Goal: Information Seeking & Learning: Learn about a topic

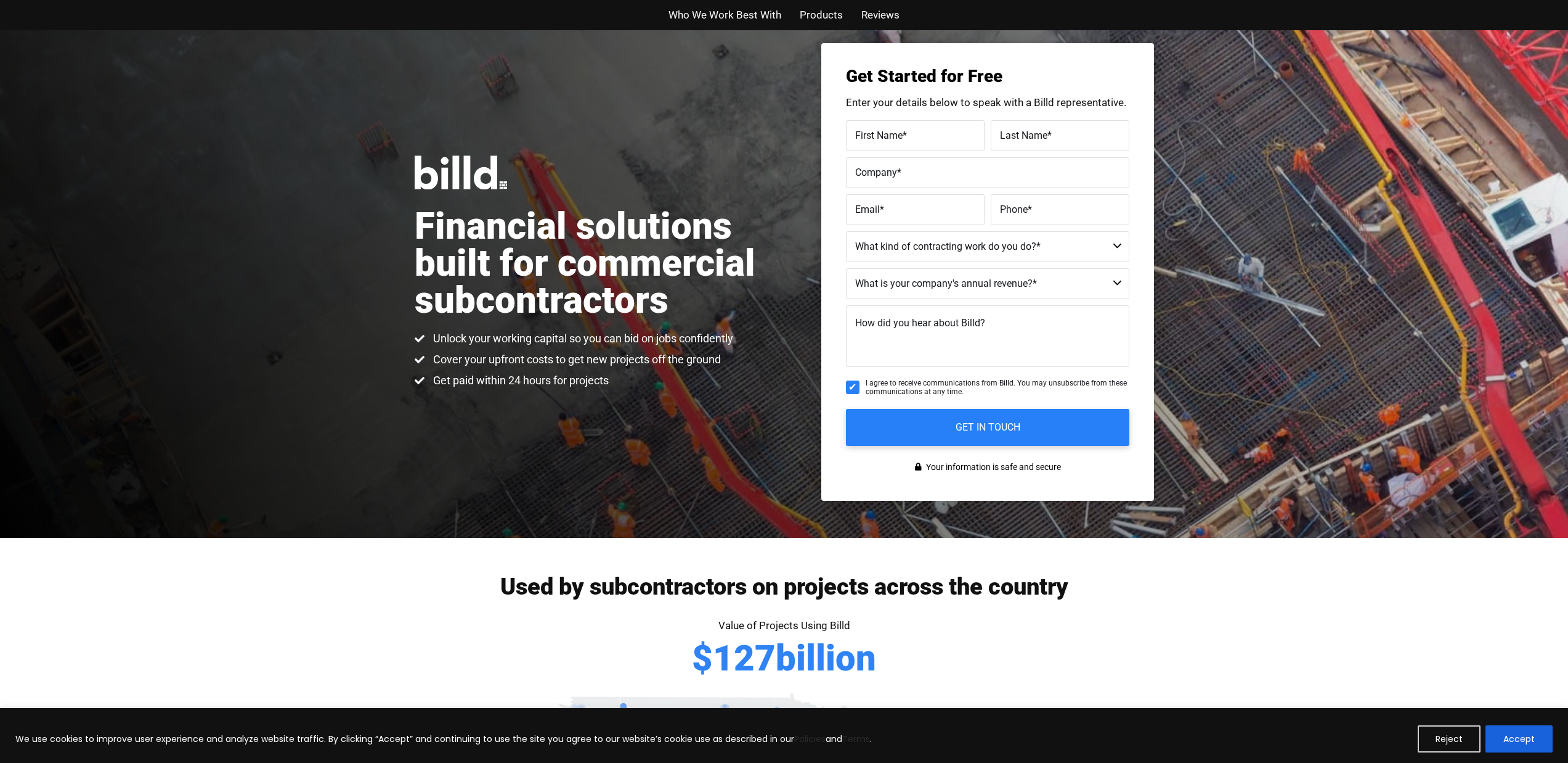
click at [703, 23] on span "Who We Work Best With" at bounding box center [725, 15] width 113 height 18
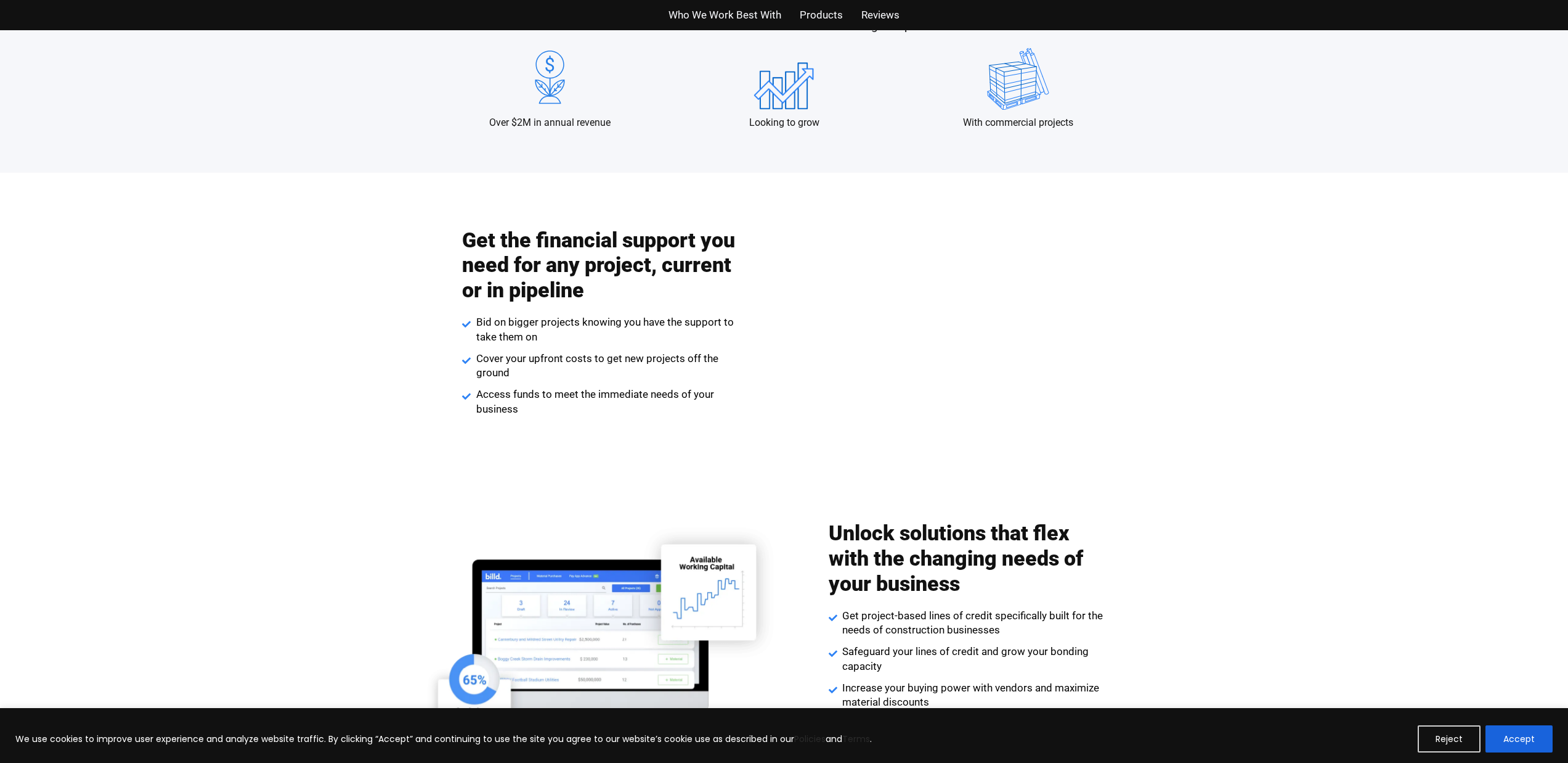
scroll to position [1258, 0]
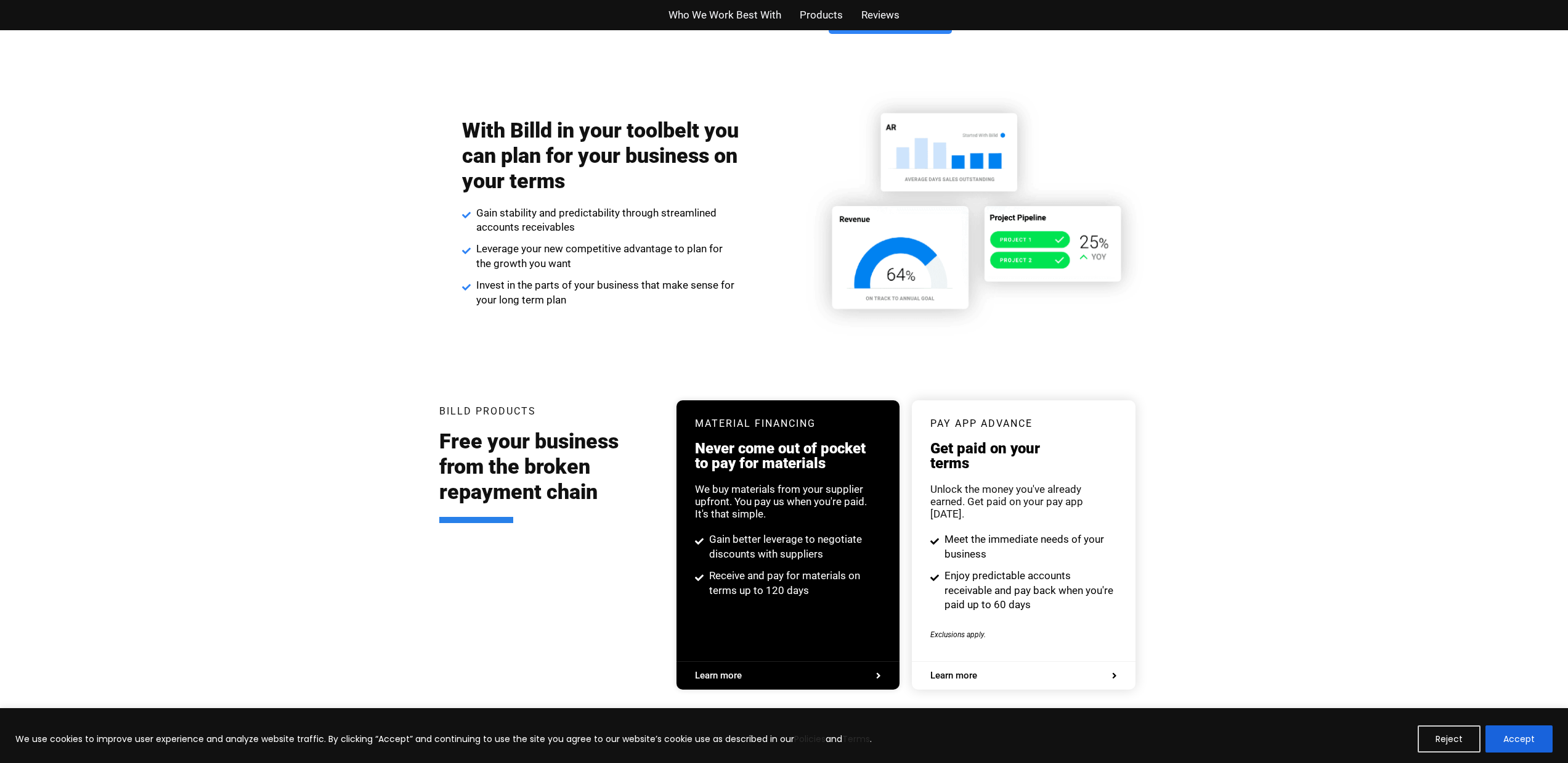
click at [926, 375] on div "Billd Products Free your business from the broken repayment chain Material Fina…" at bounding box center [784, 551] width 703 height 375
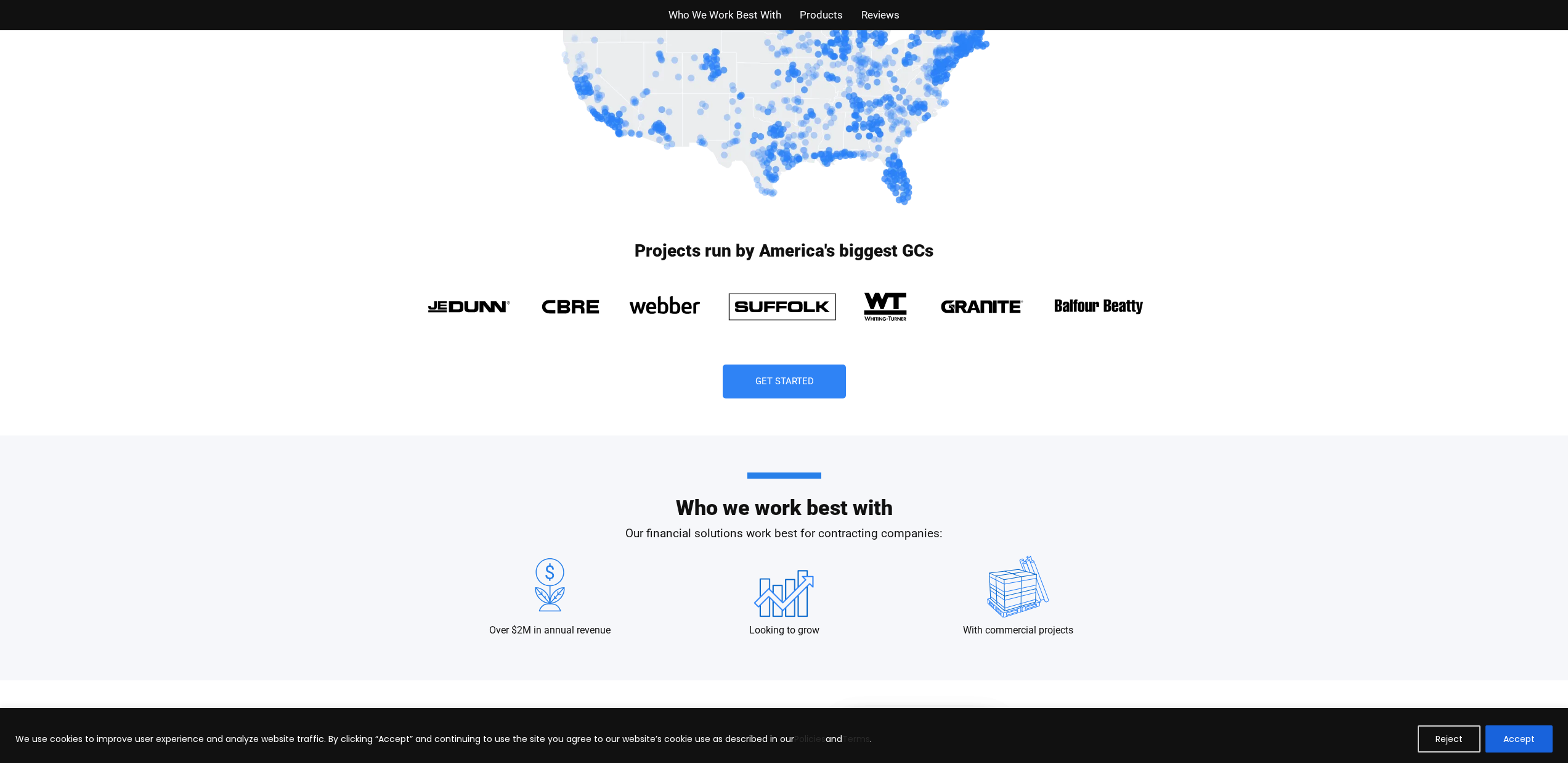
click at [798, 385] on span "Get Started" at bounding box center [784, 381] width 58 height 9
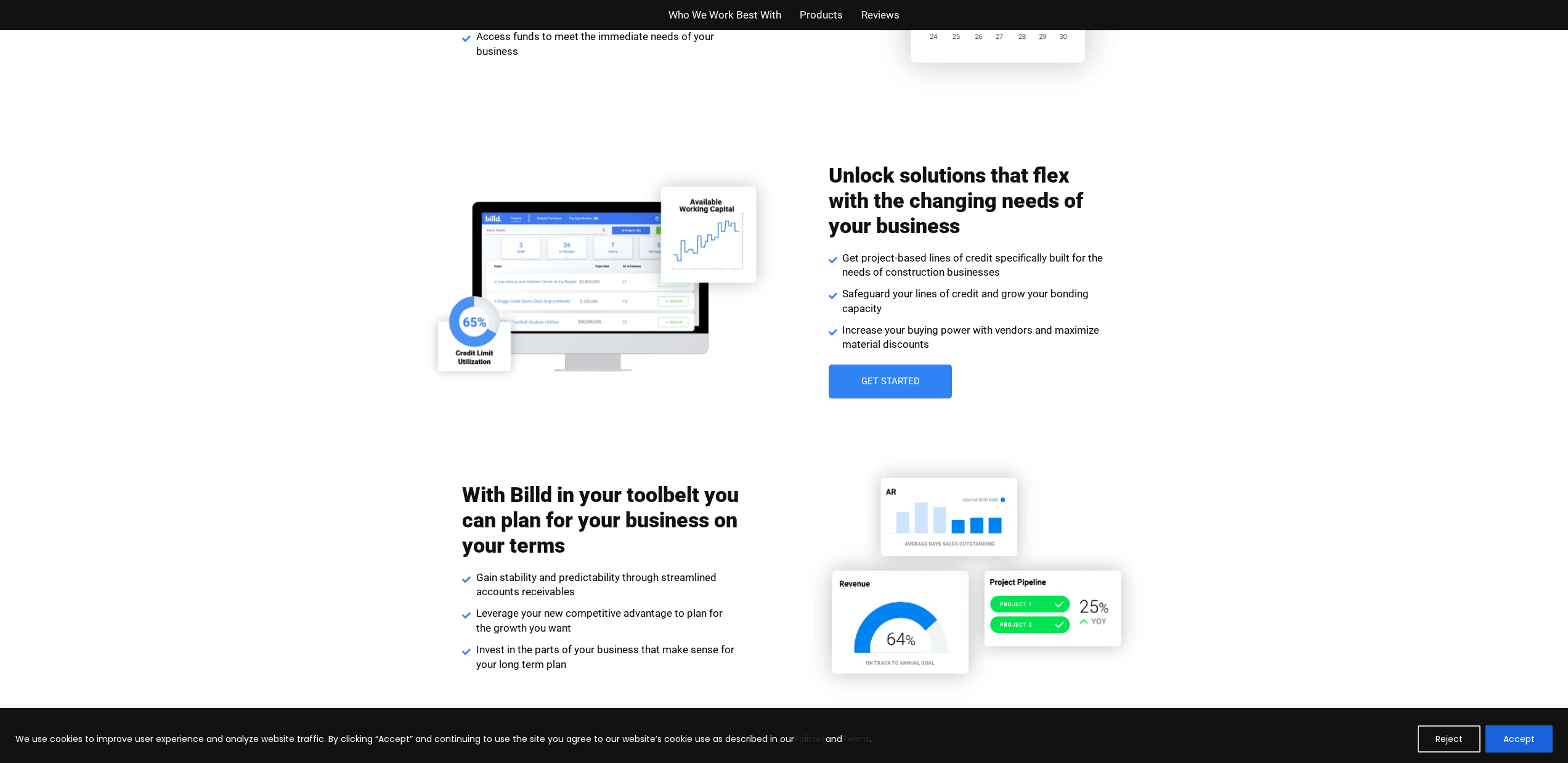
click at [891, 394] on div "Unlock solutions that flex with the changing needs of your business Get project…" at bounding box center [967, 280] width 277 height 247
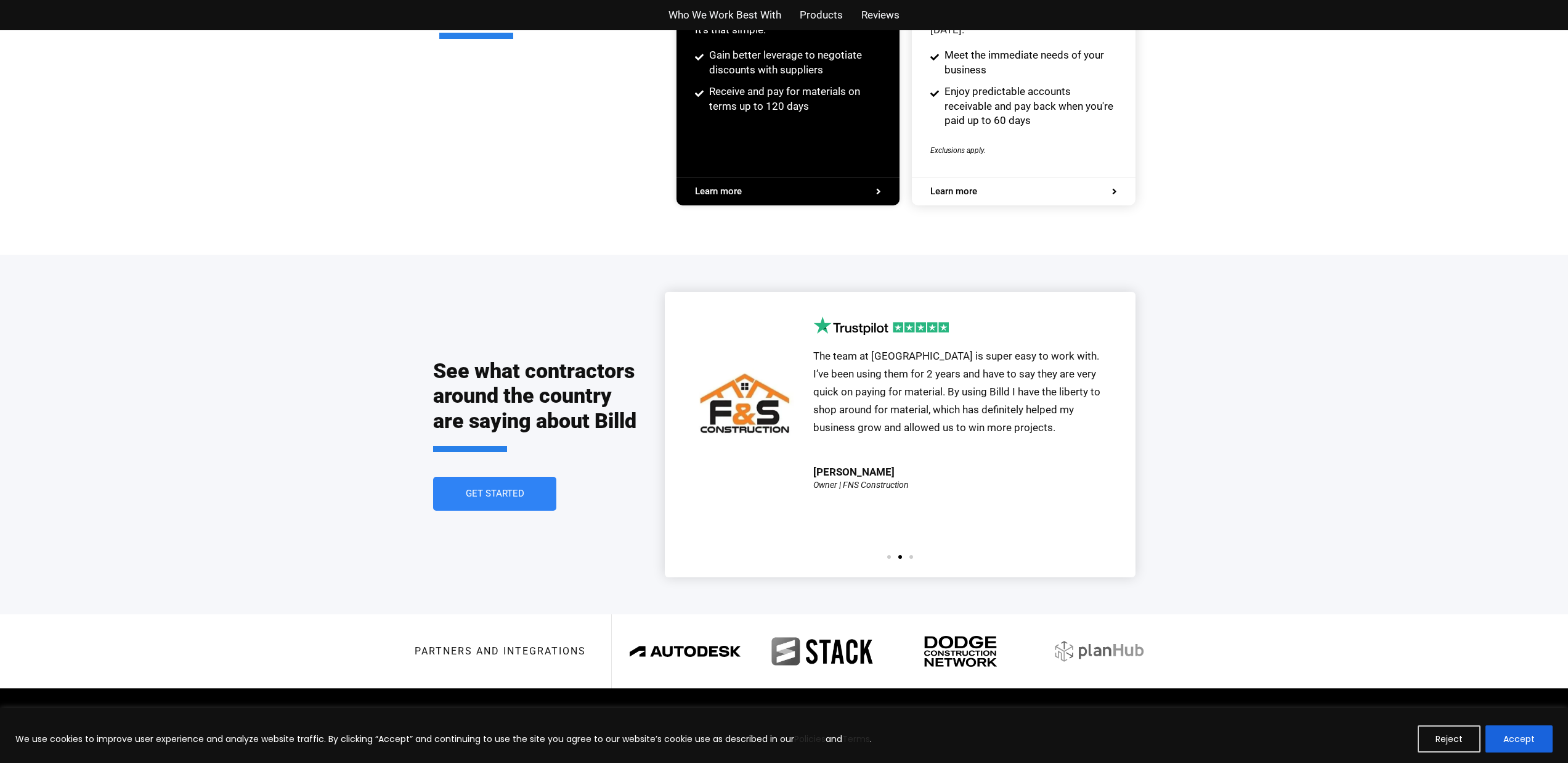
scroll to position [2601, 0]
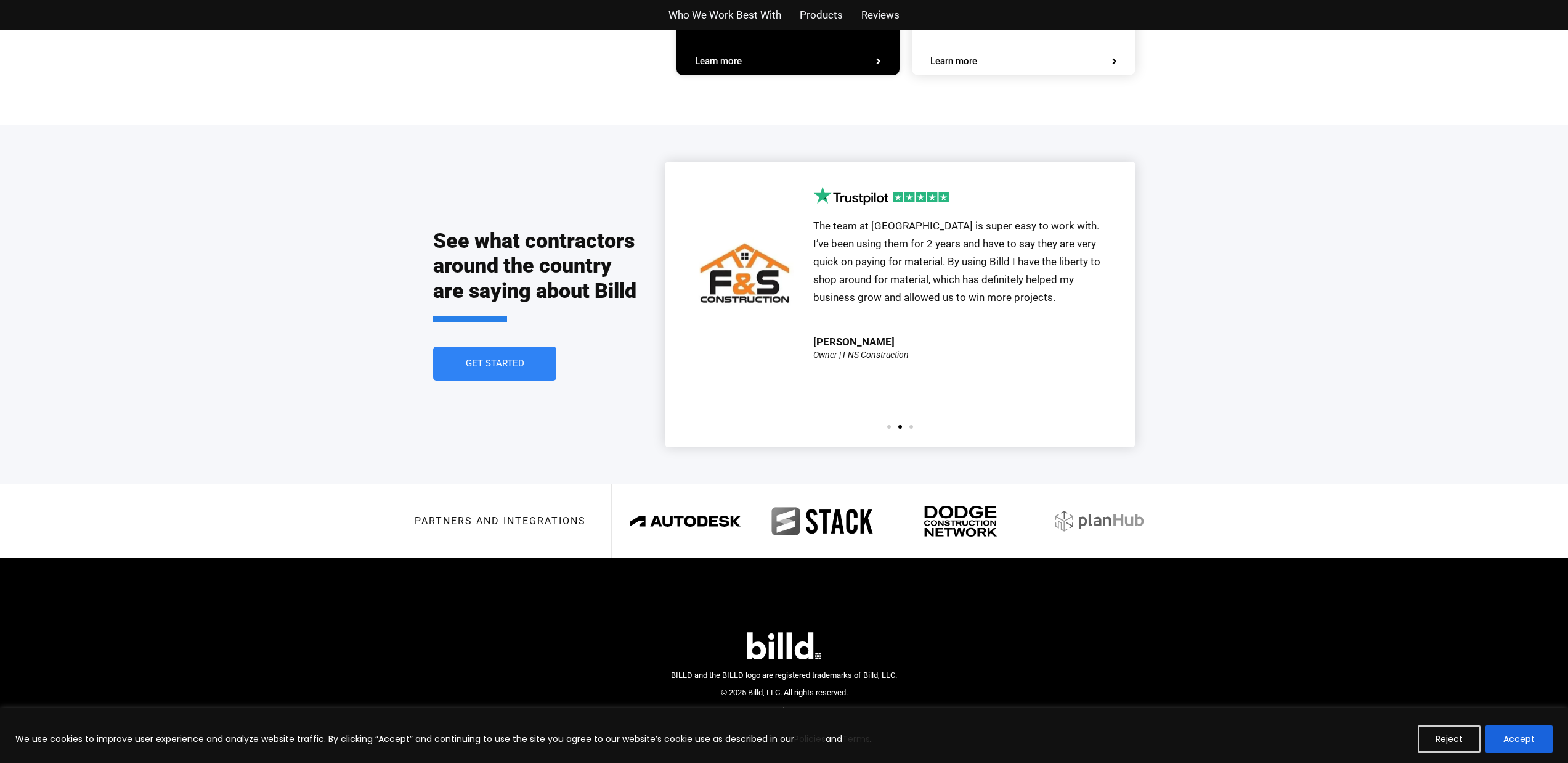
click at [519, 355] on link "Get Started" at bounding box center [495, 364] width 123 height 34
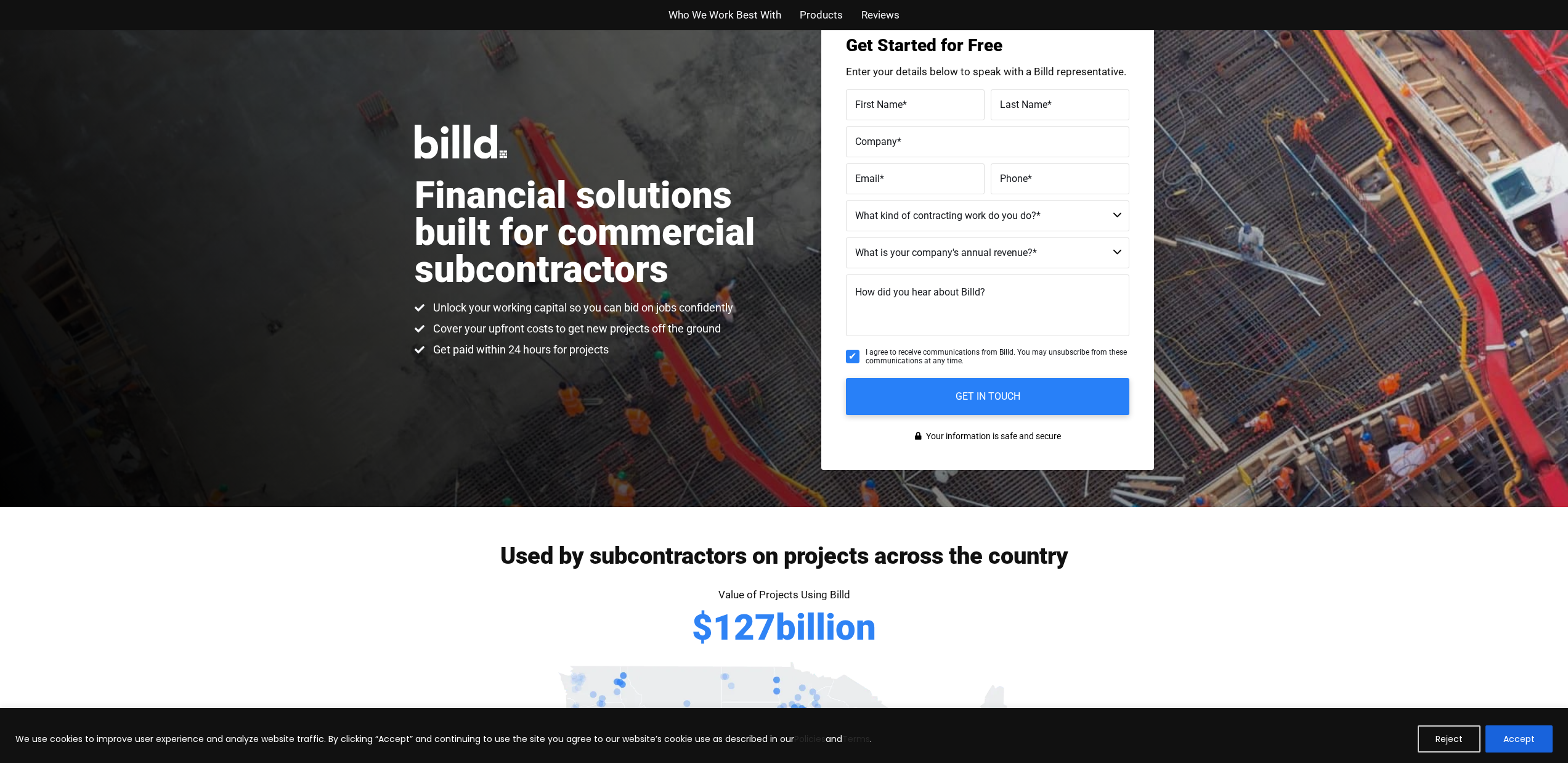
scroll to position [54, 0]
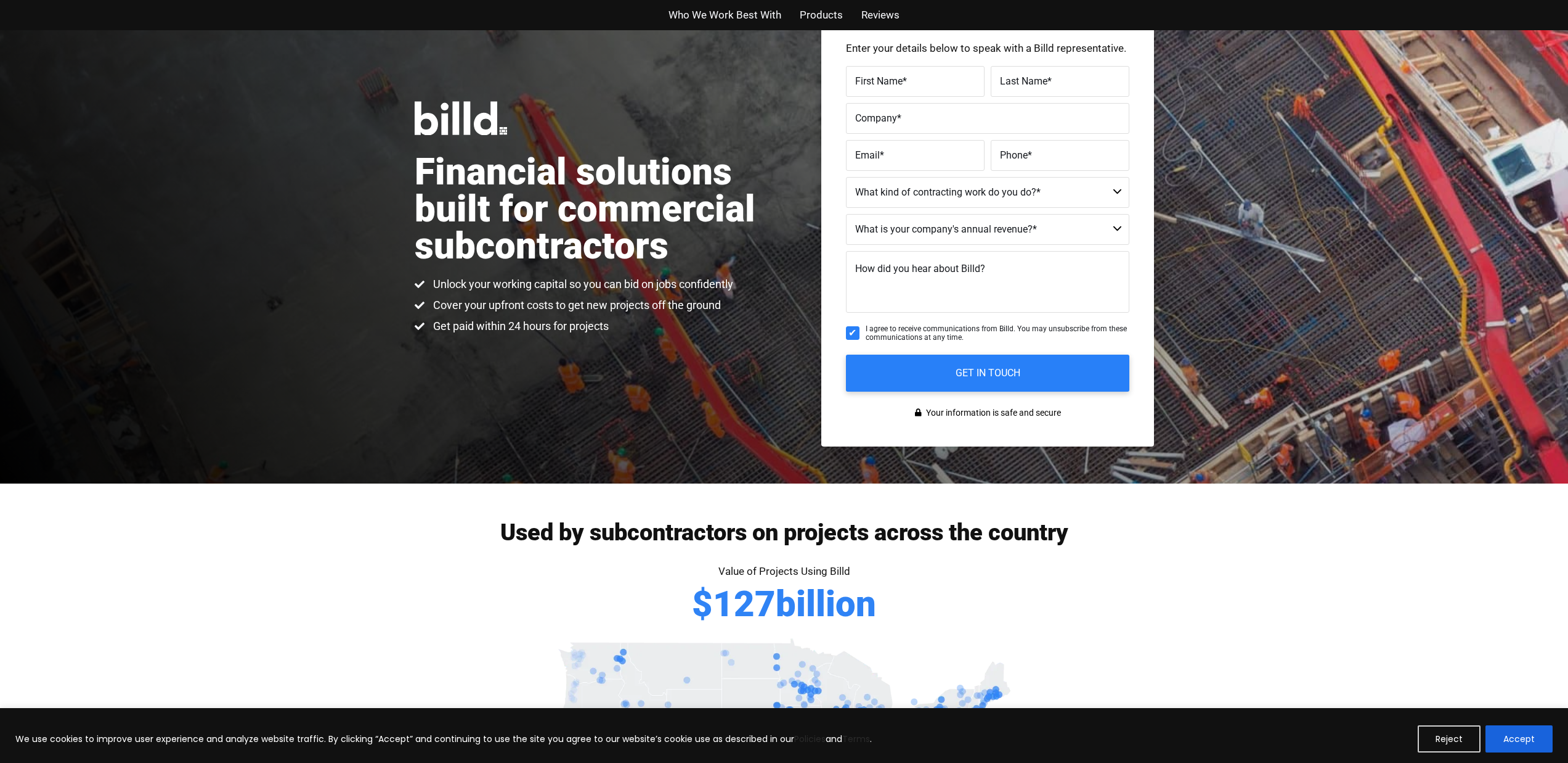
click at [897, 10] on span "Reviews" at bounding box center [881, 15] width 39 height 18
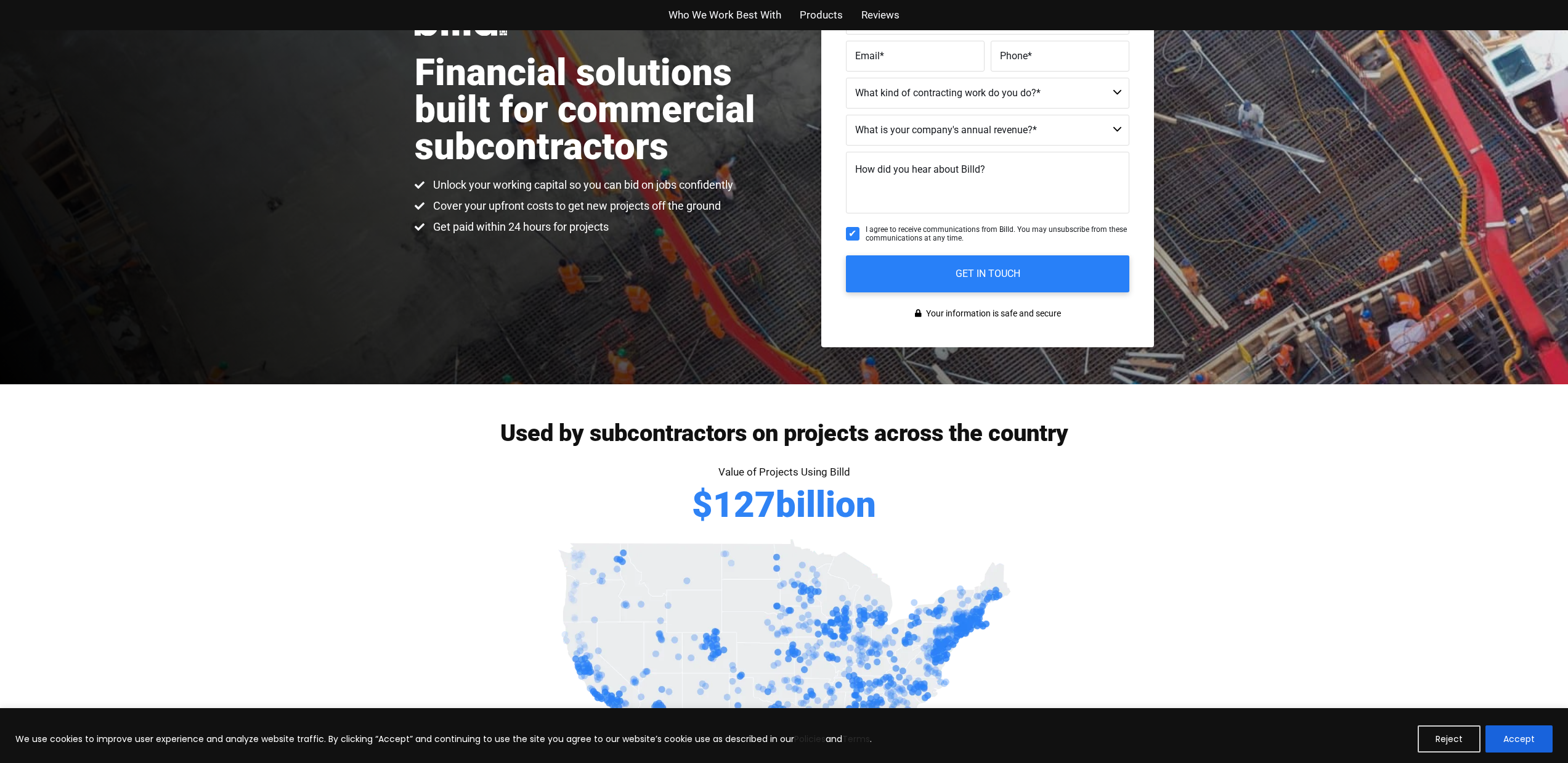
scroll to position [180, 0]
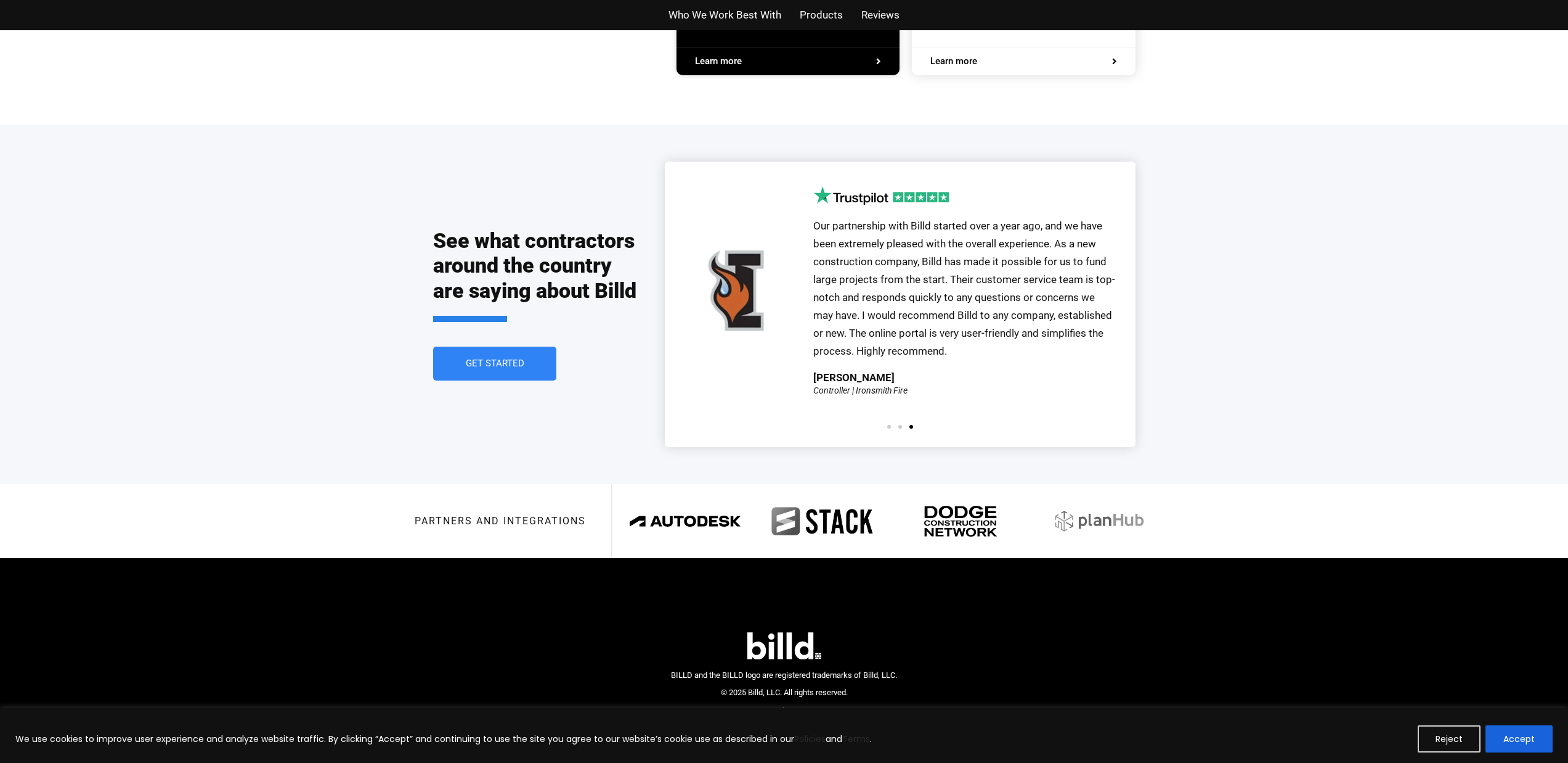
click at [440, 347] on link "Get Started" at bounding box center [495, 364] width 123 height 34
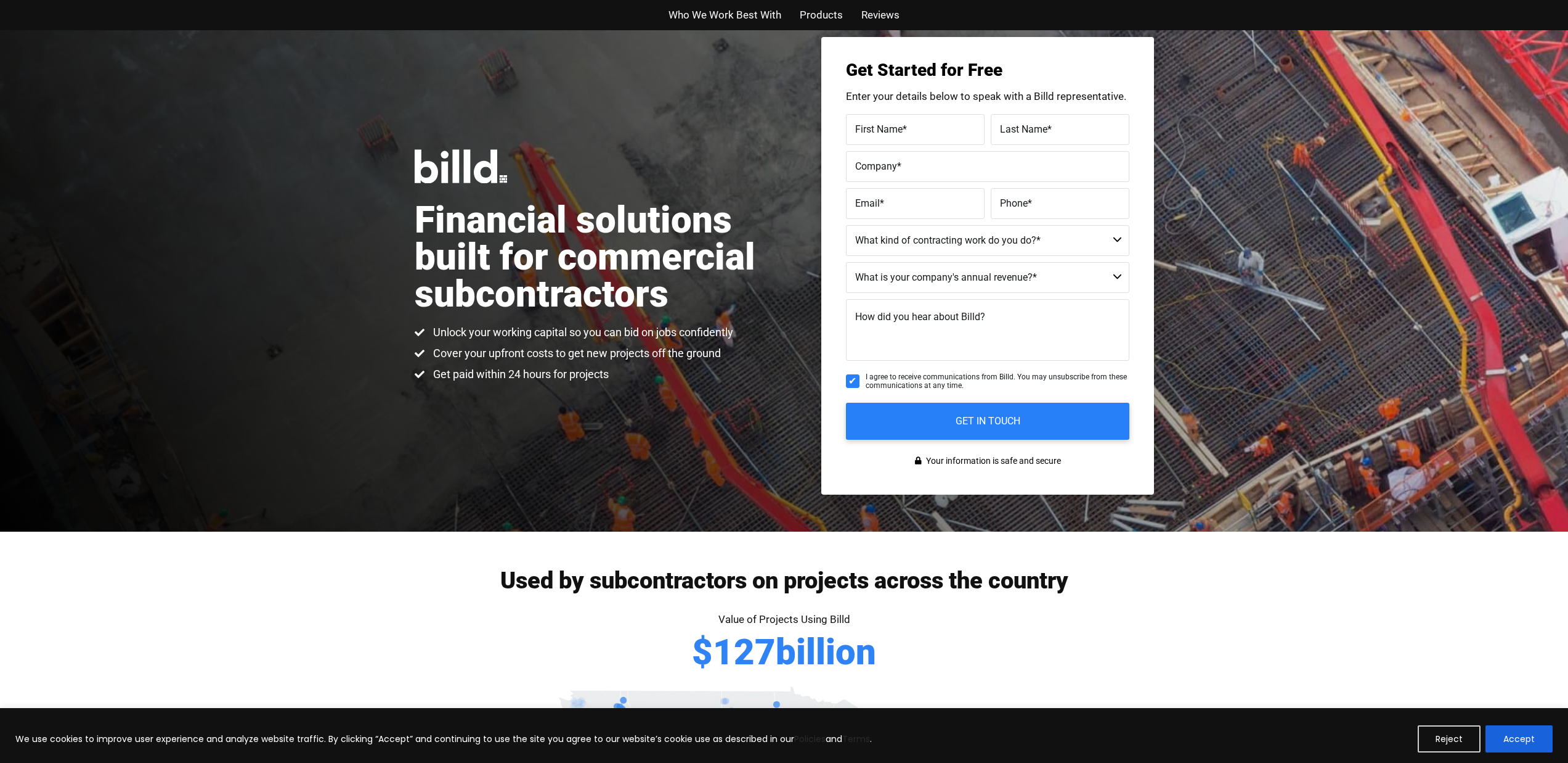
scroll to position [54, 0]
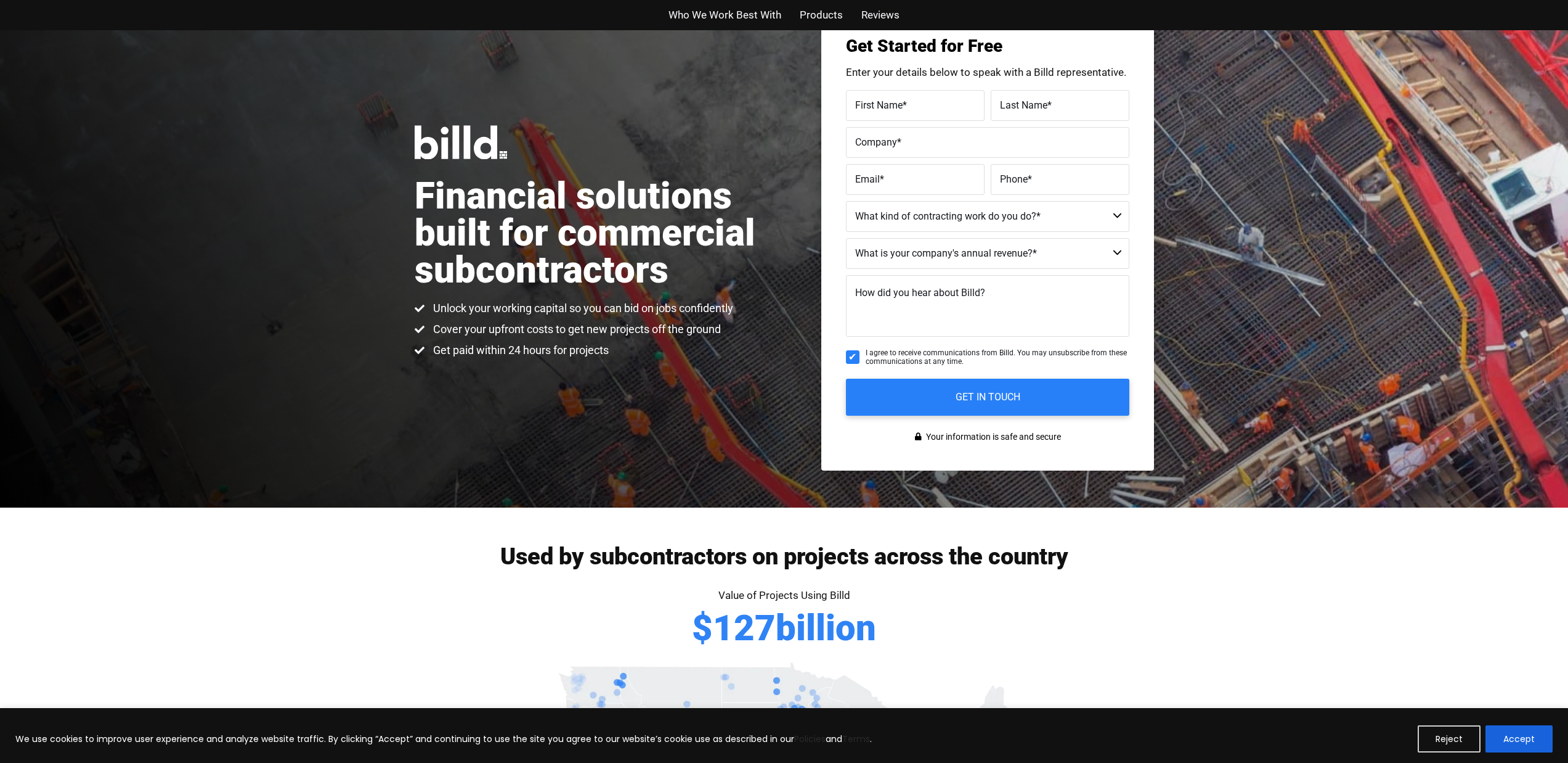
click at [672, 11] on span "Who We Work Best With" at bounding box center [725, 15] width 113 height 18
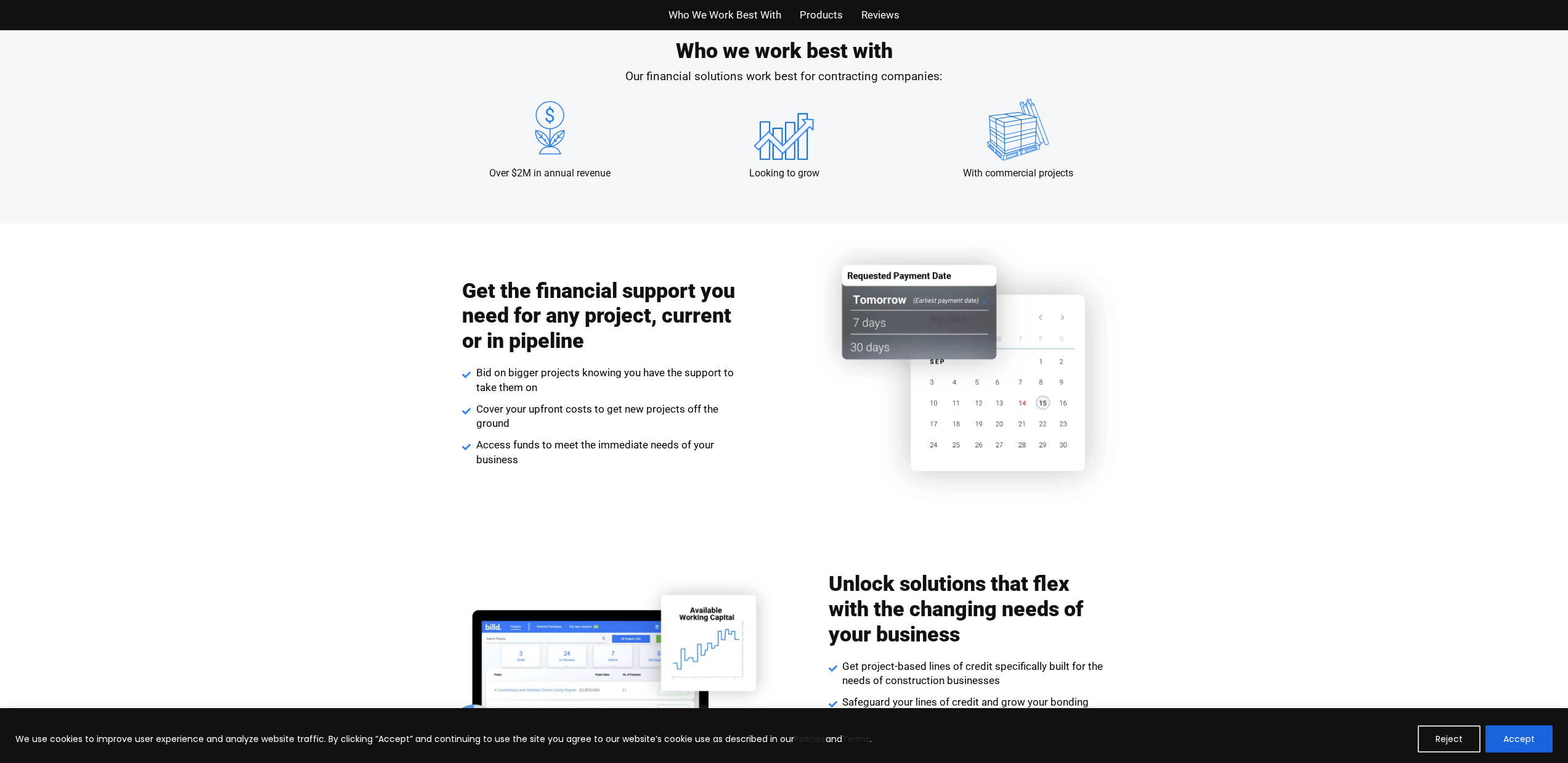
scroll to position [1217, 0]
